Goal: Check status: Check status

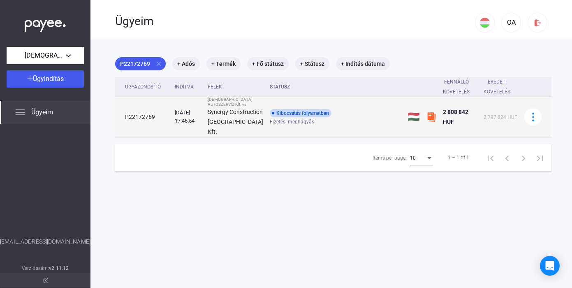
click at [282, 117] on div "Kibocsátás folyamatban" at bounding box center [301, 113] width 62 height 8
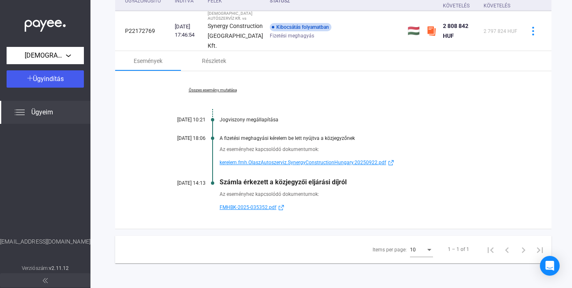
scroll to position [91, 0]
click at [219, 91] on link "Összes esemény mutatása" at bounding box center [212, 90] width 113 height 5
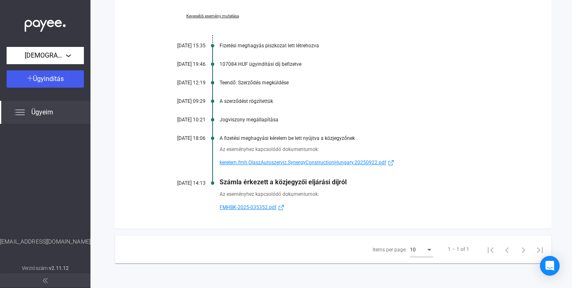
scroll to position [165, 0]
